Goal: Task Accomplishment & Management: Manage account settings

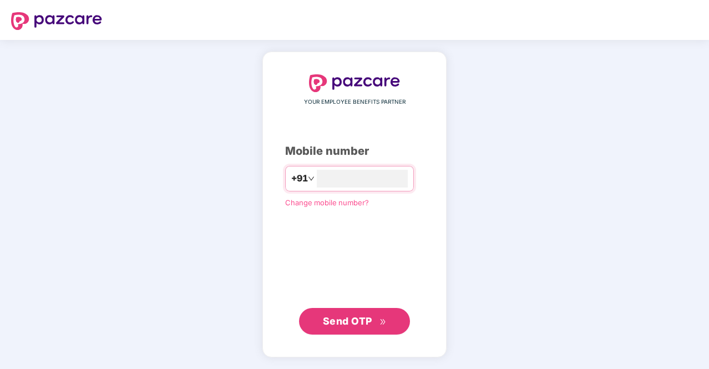
type input "**********"
click at [372, 312] on button "Send OTP" at bounding box center [354, 320] width 111 height 27
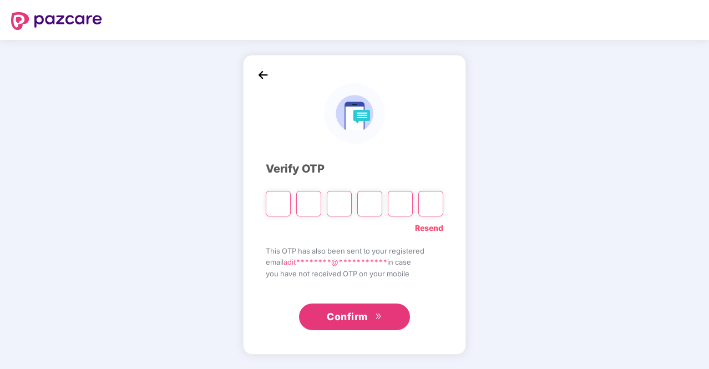
type input "*"
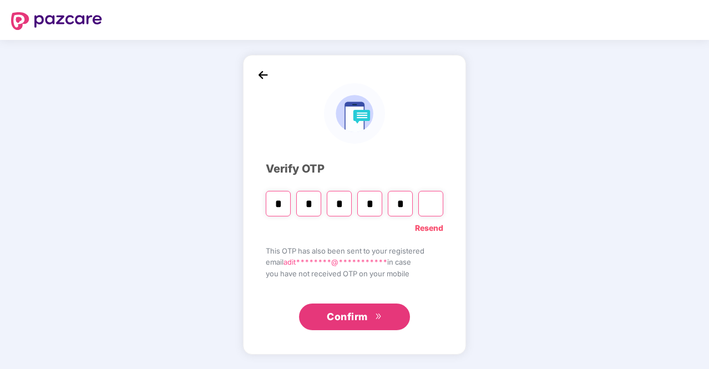
type input "*"
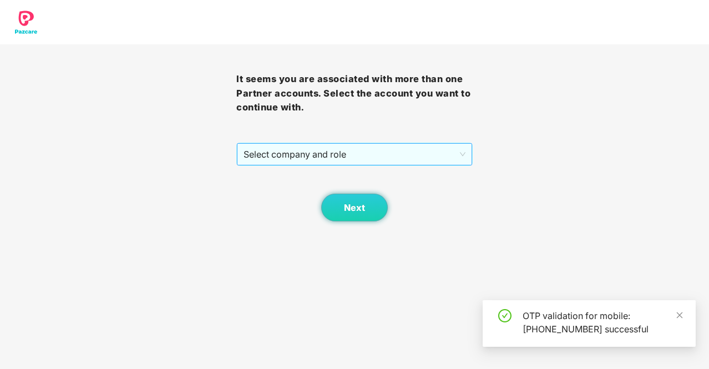
click at [293, 154] on span "Select company and role" at bounding box center [355, 154] width 222 height 21
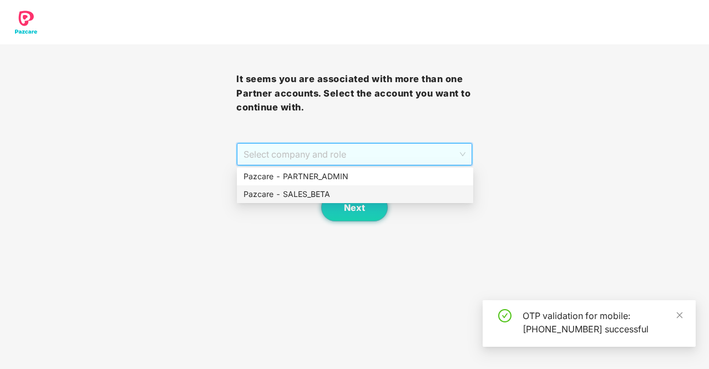
click at [331, 189] on div "Pazcare - SALES_BETA" at bounding box center [355, 194] width 223 height 12
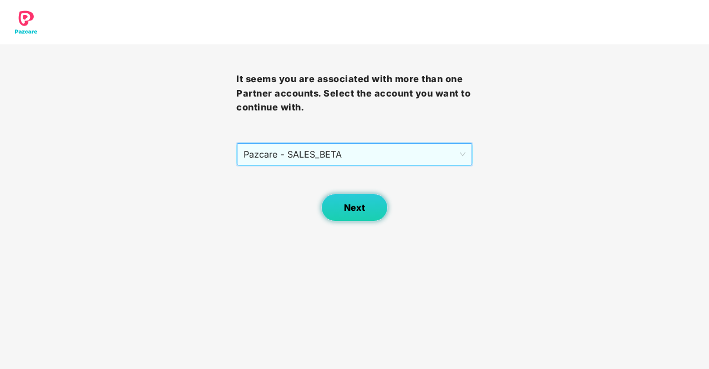
click at [364, 207] on span "Next" at bounding box center [354, 207] width 21 height 11
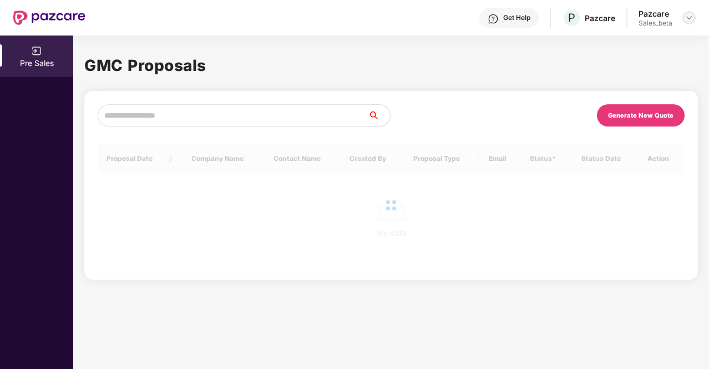
click at [688, 18] on img at bounding box center [689, 17] width 9 height 9
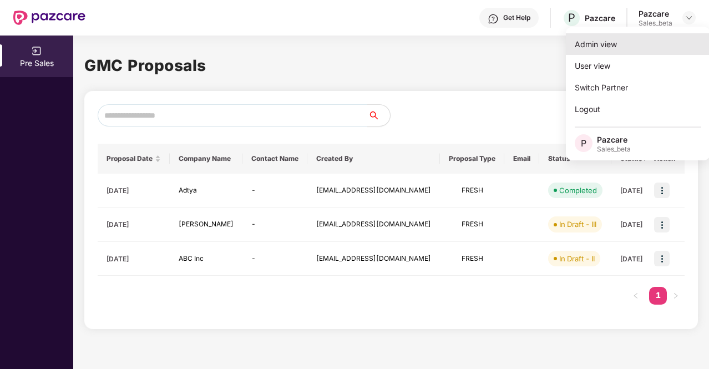
click at [632, 47] on div "Admin view" at bounding box center [638, 44] width 144 height 22
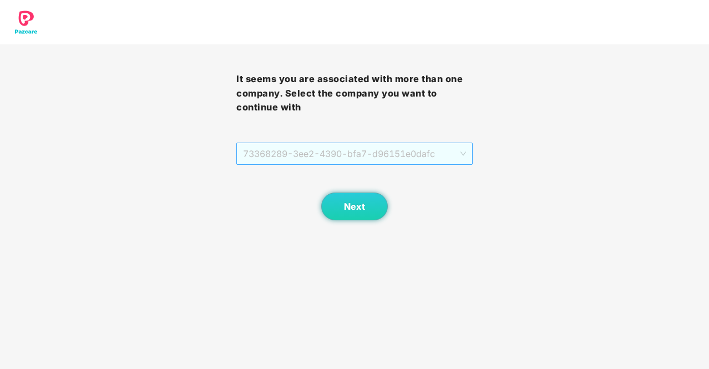
click at [388, 160] on span "73368289-3ee2-4390-bfa7-d96151e0dafc" at bounding box center [354, 153] width 223 height 21
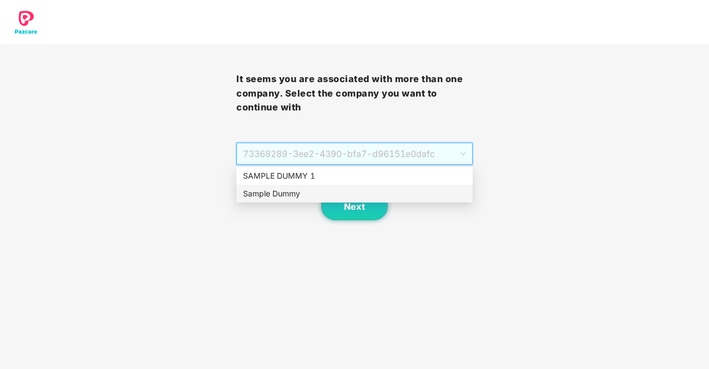
click at [403, 188] on div "Sample Dummy" at bounding box center [354, 194] width 223 height 12
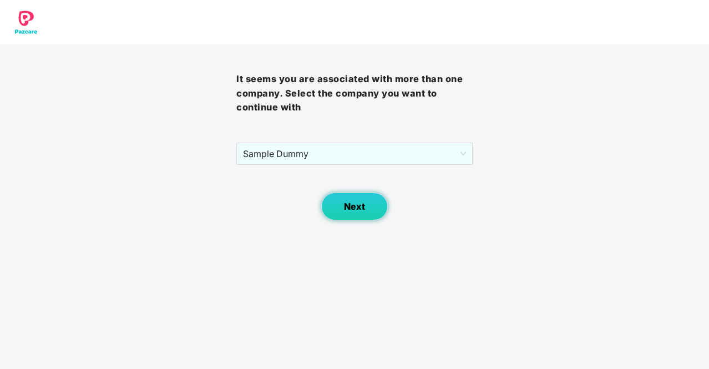
click at [359, 203] on span "Next" at bounding box center [354, 206] width 21 height 11
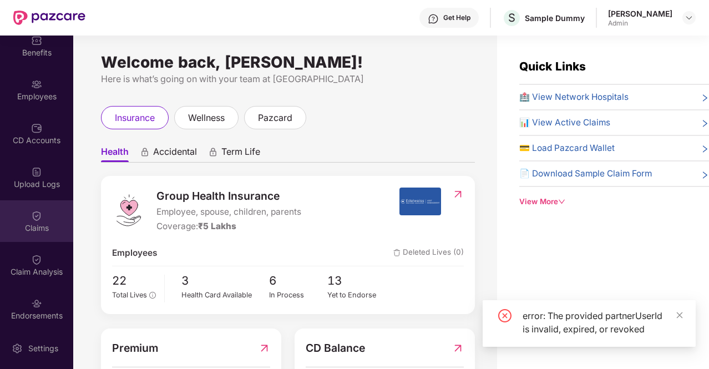
scroll to position [146, 0]
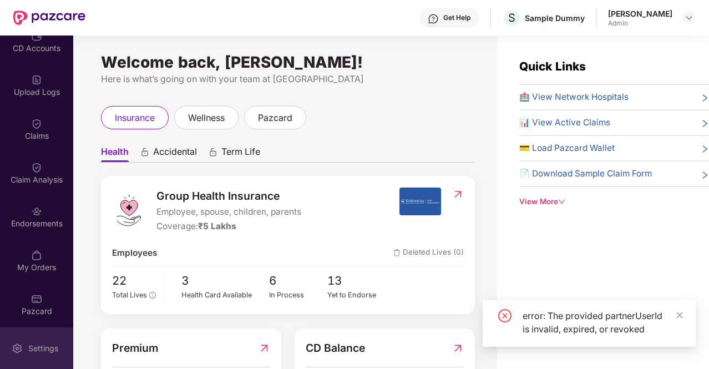
click at [31, 346] on div "Settings" at bounding box center [43, 348] width 37 height 11
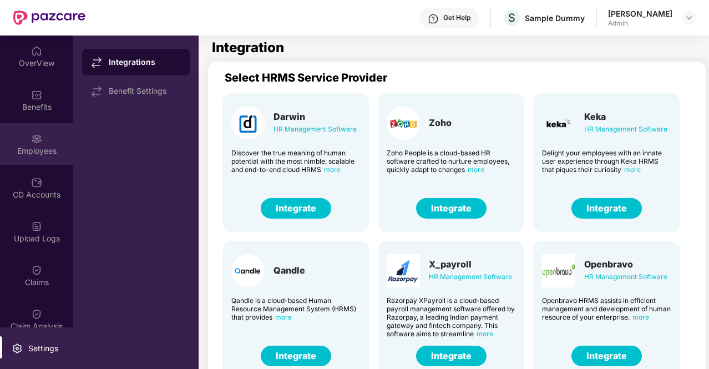
click at [36, 141] on img at bounding box center [36, 138] width 11 height 11
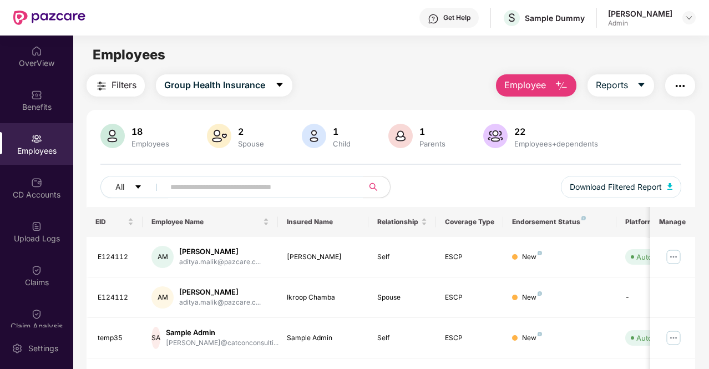
click at [548, 93] on button "Employee" at bounding box center [536, 85] width 80 height 22
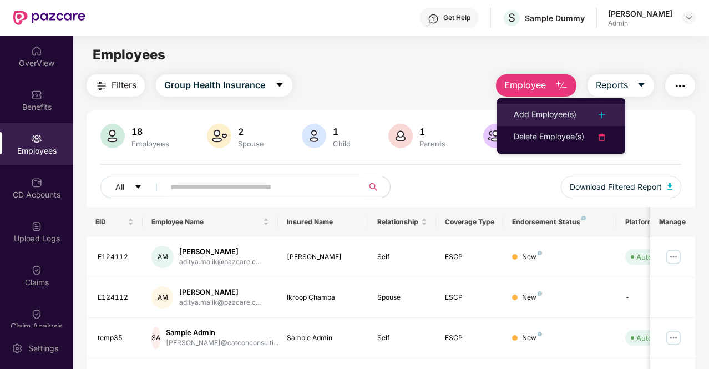
click at [560, 104] on li "Add Employee(s)" at bounding box center [561, 115] width 128 height 22
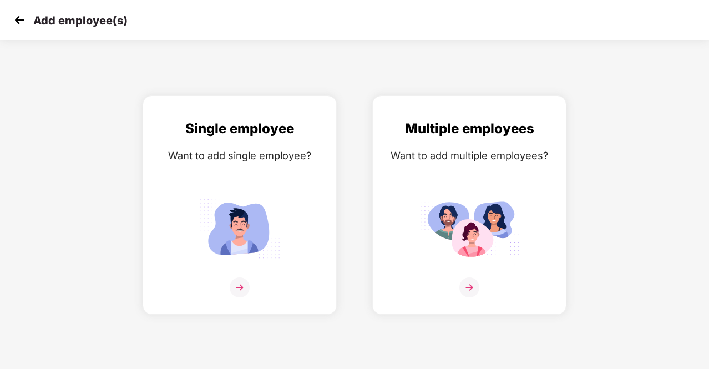
click at [21, 19] on img at bounding box center [19, 20] width 17 height 17
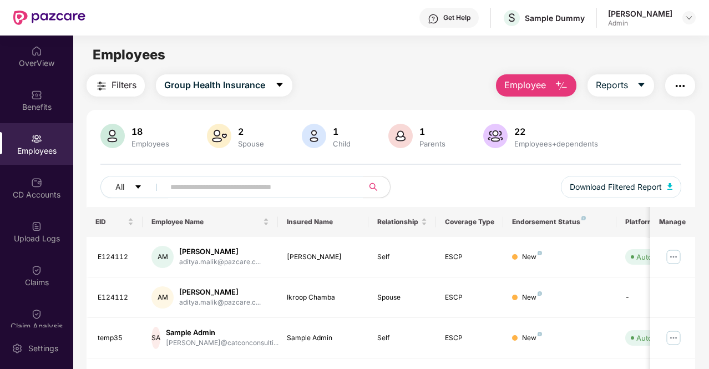
click at [538, 94] on button "Employee" at bounding box center [536, 85] width 80 height 22
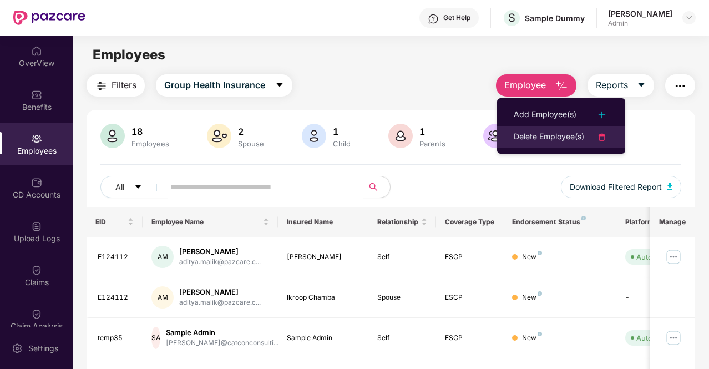
click at [571, 135] on div "Delete Employee(s)" at bounding box center [549, 136] width 70 height 13
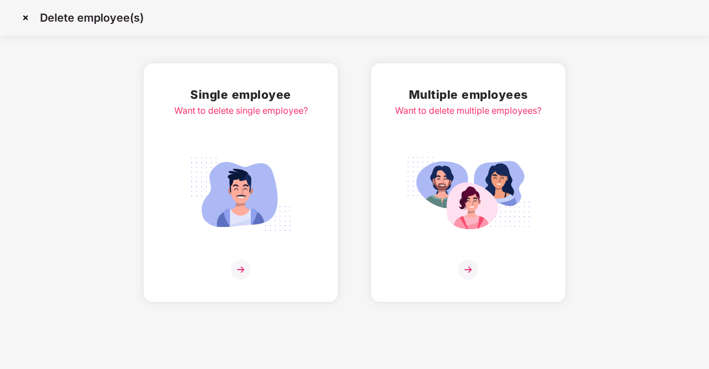
click at [28, 20] on img at bounding box center [26, 18] width 18 height 18
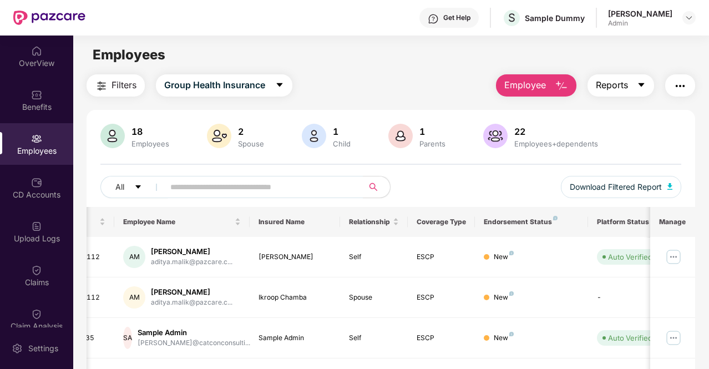
click at [622, 80] on span "Reports" at bounding box center [612, 85] width 32 height 14
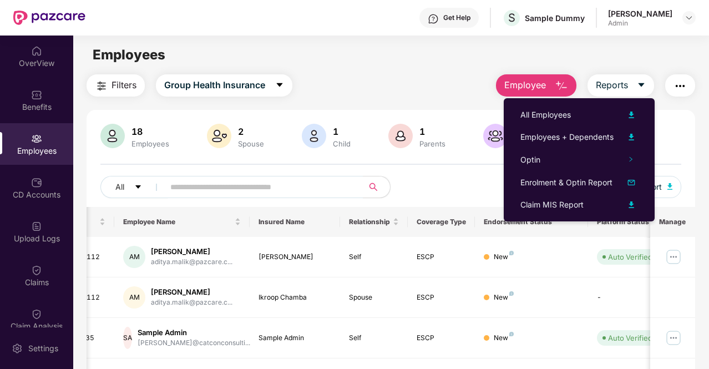
click at [690, 84] on button "button" at bounding box center [680, 85] width 30 height 22
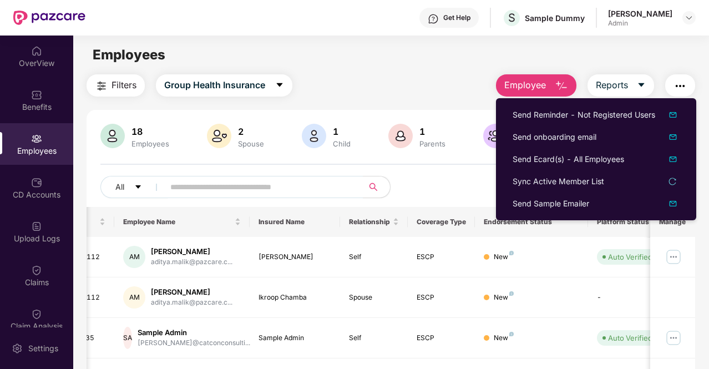
click at [338, 65] on main "Employees Filters Group Health Insurance Employee Reports 18 Employees 2 Spouse…" at bounding box center [390, 220] width 635 height 369
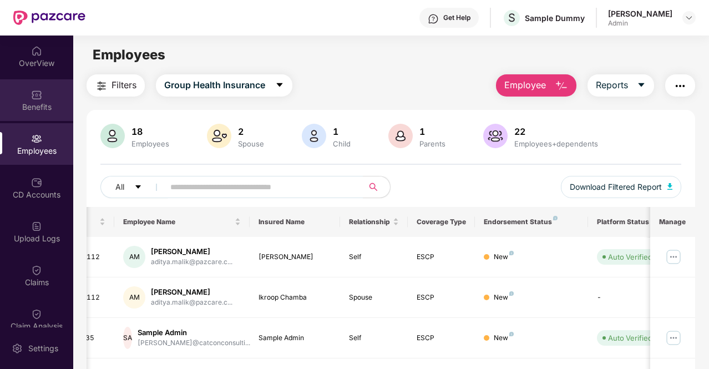
click at [31, 108] on div "Benefits" at bounding box center [36, 107] width 73 height 11
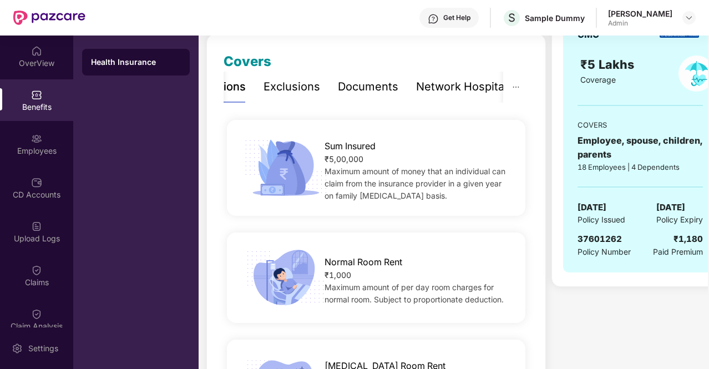
scroll to position [147, 0]
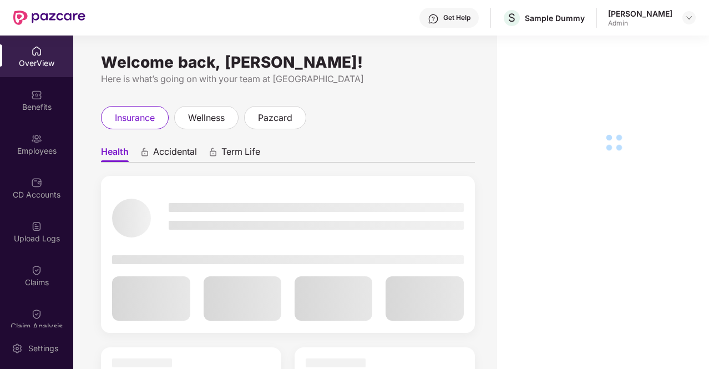
click at [40, 109] on div "Benefits" at bounding box center [36, 107] width 73 height 11
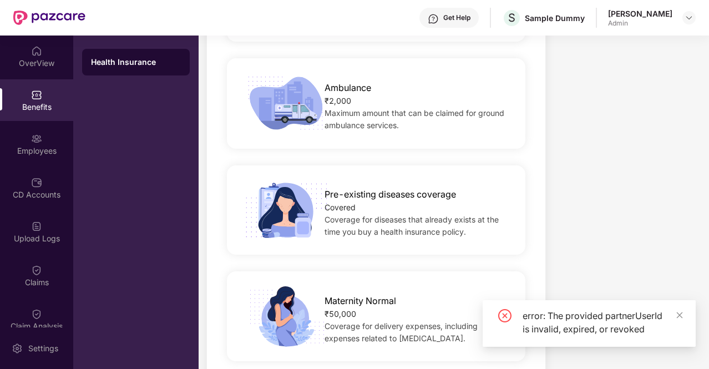
scroll to position [547, 0]
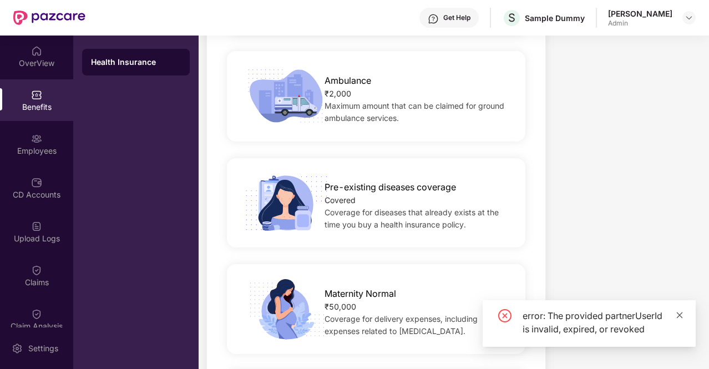
click at [678, 312] on icon "close" at bounding box center [680, 315] width 8 height 8
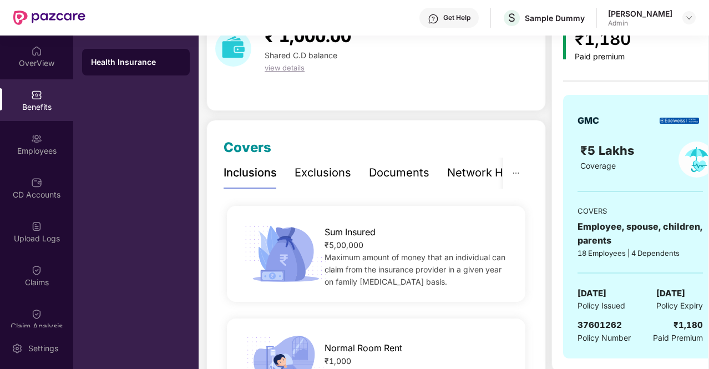
scroll to position [57, 0]
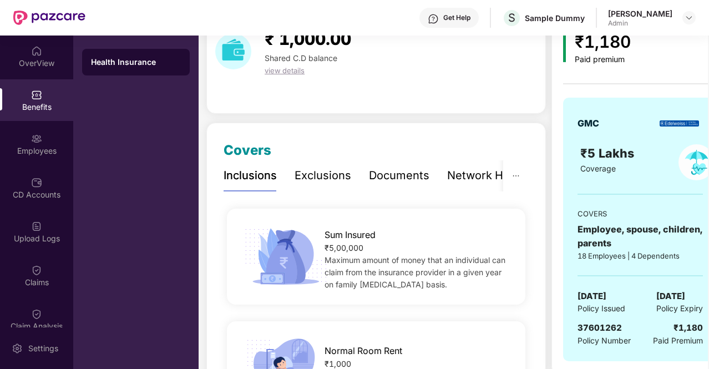
click at [315, 179] on div "Exclusions" at bounding box center [323, 175] width 57 height 17
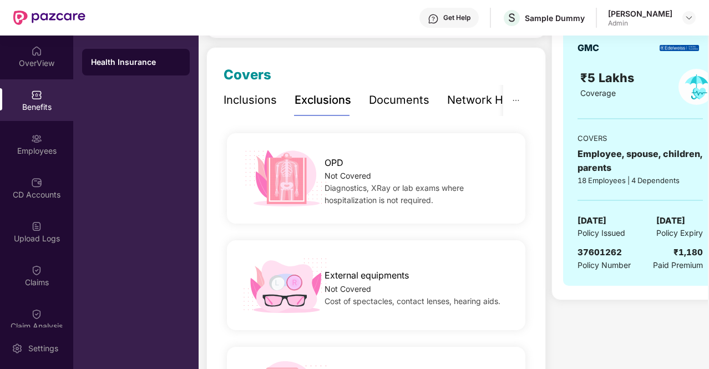
scroll to position [103, 0]
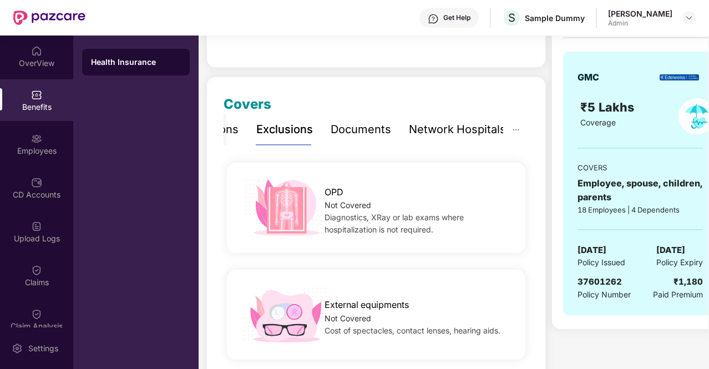
click at [470, 126] on div "Network Hospitals" at bounding box center [457, 129] width 97 height 17
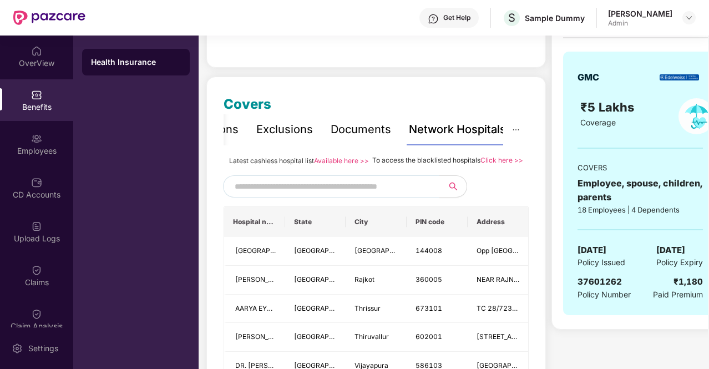
click at [366, 191] on input "text" at bounding box center [330, 186] width 190 height 17
type input "*********"
click at [352, 132] on div "Documents" at bounding box center [361, 129] width 60 height 17
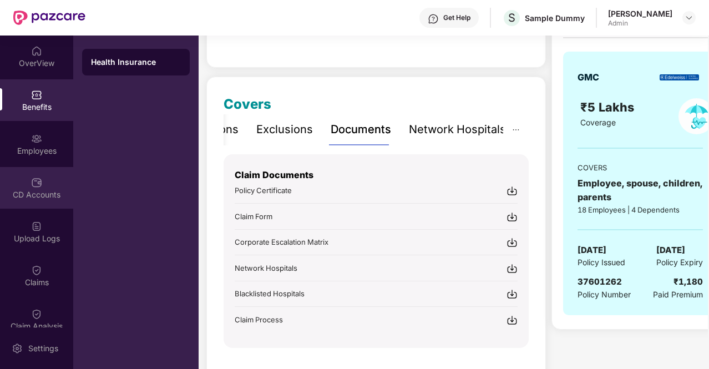
click at [28, 185] on div "CD Accounts" at bounding box center [36, 188] width 73 height 42
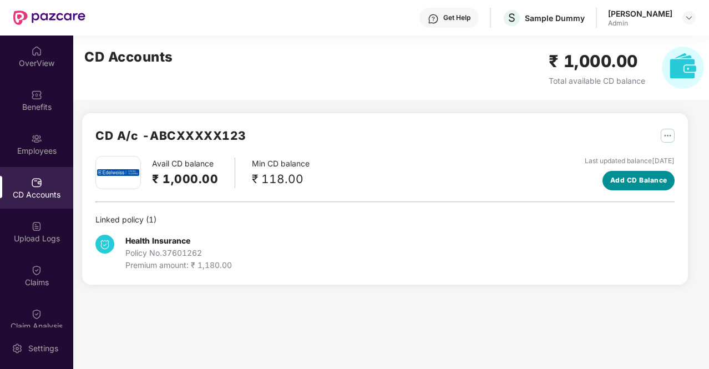
click at [609, 177] on button "Add CD Balance" at bounding box center [638, 180] width 72 height 19
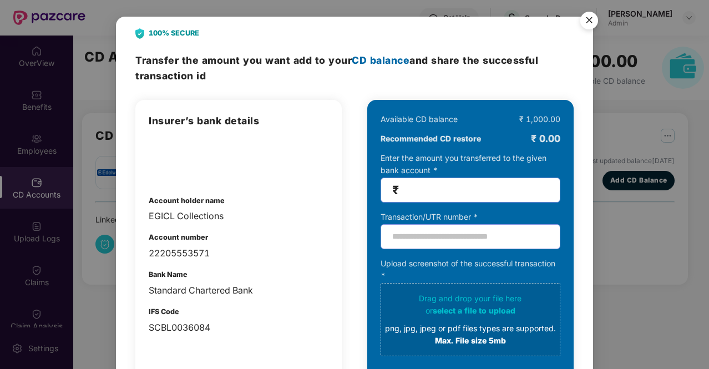
click at [587, 16] on img "Close" at bounding box center [589, 22] width 31 height 31
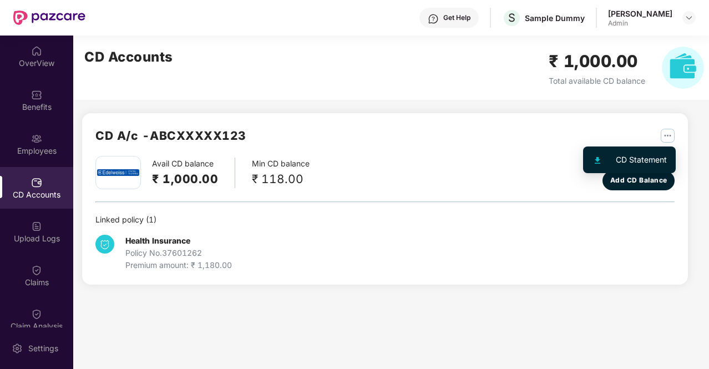
click at [669, 137] on img "button" at bounding box center [668, 136] width 14 height 14
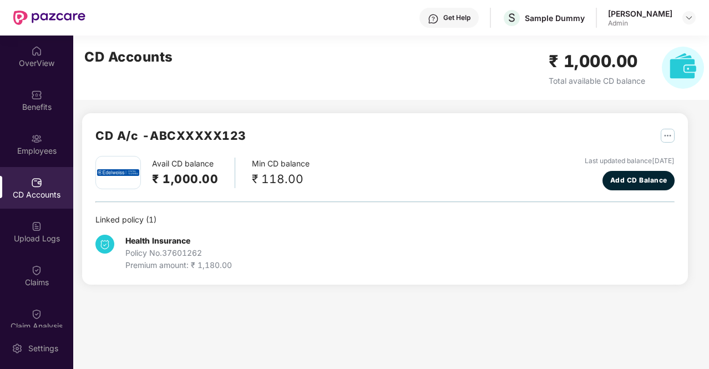
click at [273, 216] on div "Linked policy ( 1 )" at bounding box center [384, 220] width 579 height 12
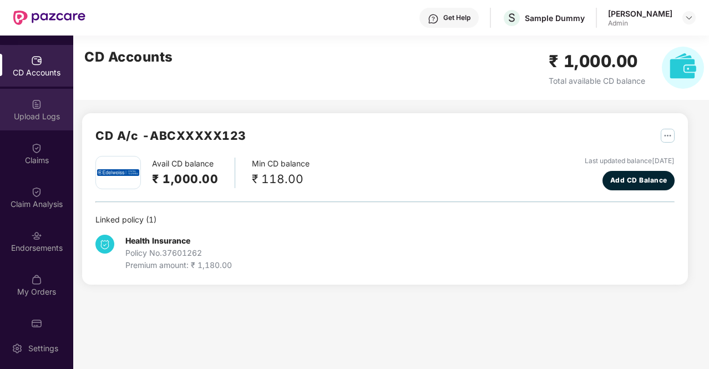
scroll to position [146, 0]
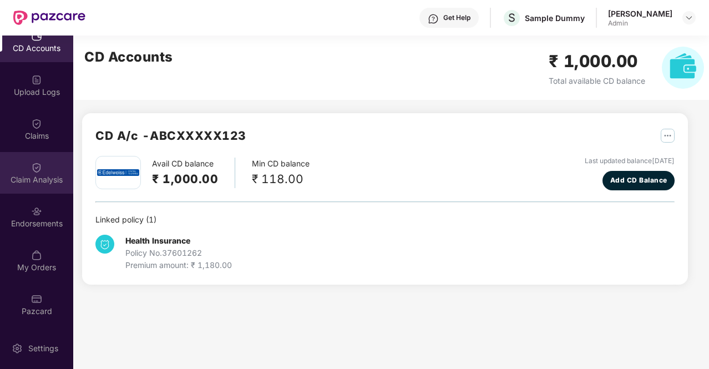
click at [36, 167] on img at bounding box center [36, 167] width 11 height 11
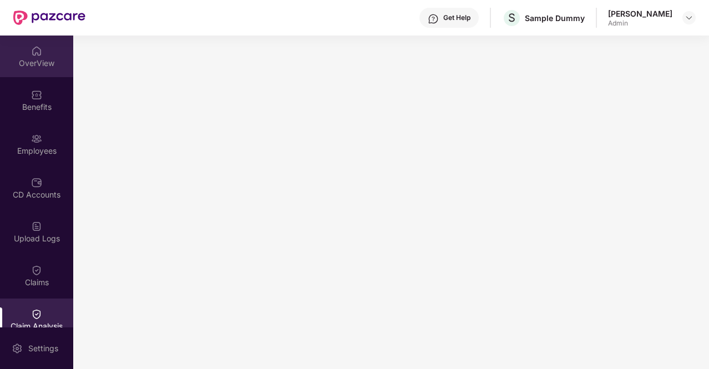
click at [33, 59] on div "OverView" at bounding box center [36, 63] width 73 height 11
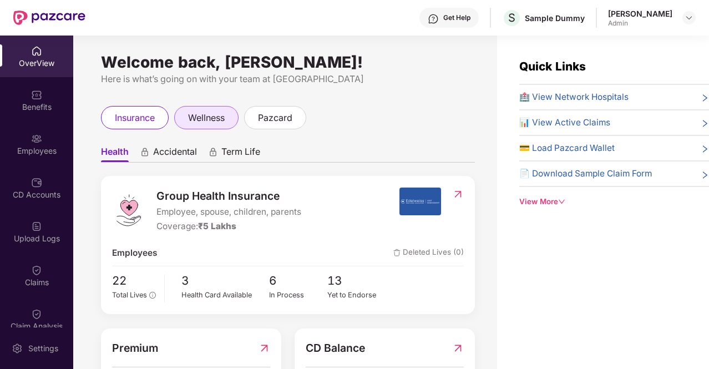
click at [196, 123] on span "wellness" at bounding box center [206, 118] width 37 height 14
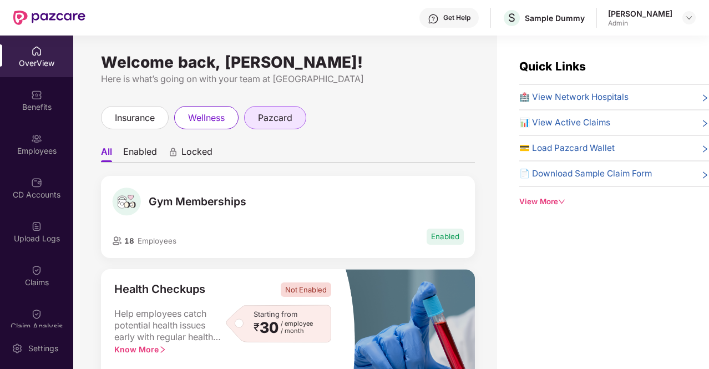
click at [264, 121] on span "pazcard" at bounding box center [275, 118] width 34 height 14
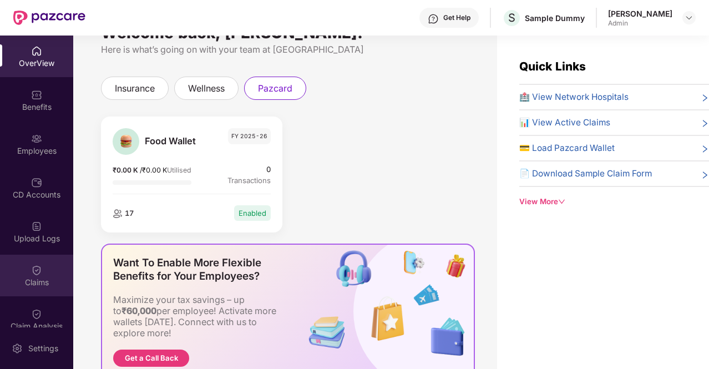
scroll to position [146, 0]
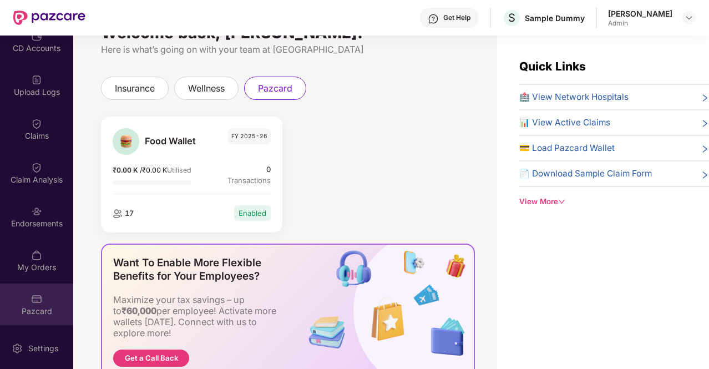
click at [36, 293] on div at bounding box center [36, 297] width 11 height 11
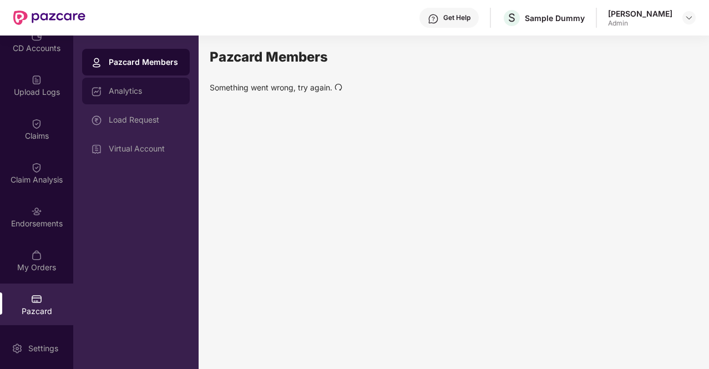
click at [115, 98] on div "Analytics" at bounding box center [136, 91] width 108 height 27
